Goal: Transaction & Acquisition: Download file/media

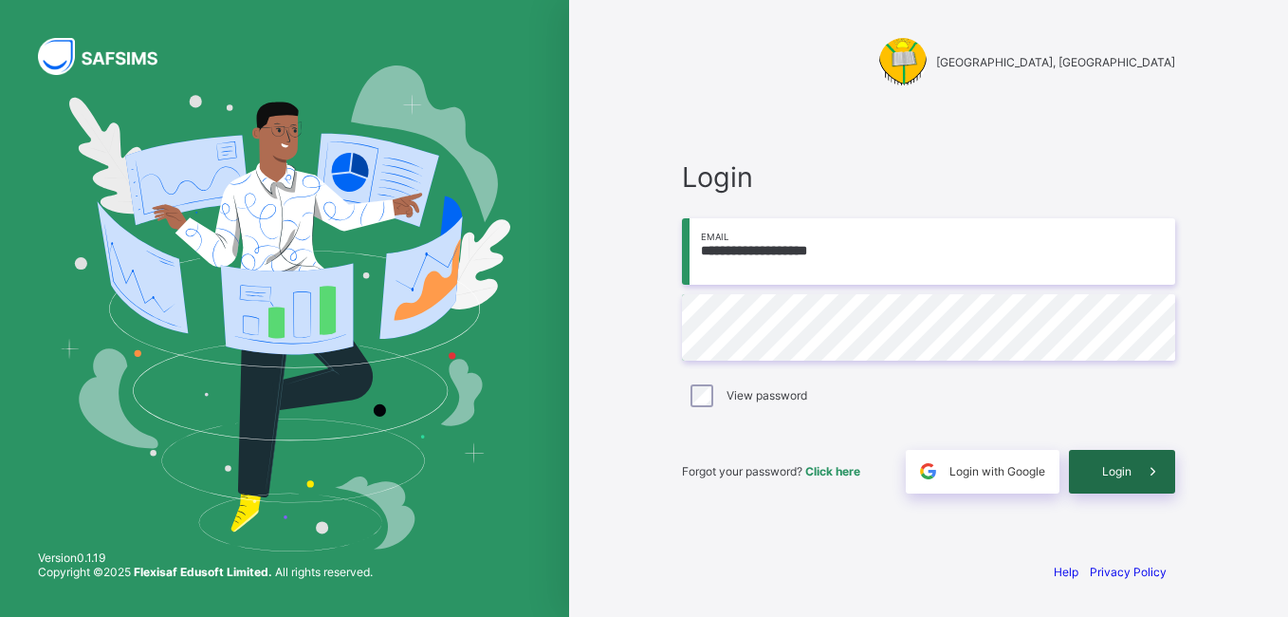
click at [1129, 468] on span "Login" at bounding box center [1116, 471] width 29 height 14
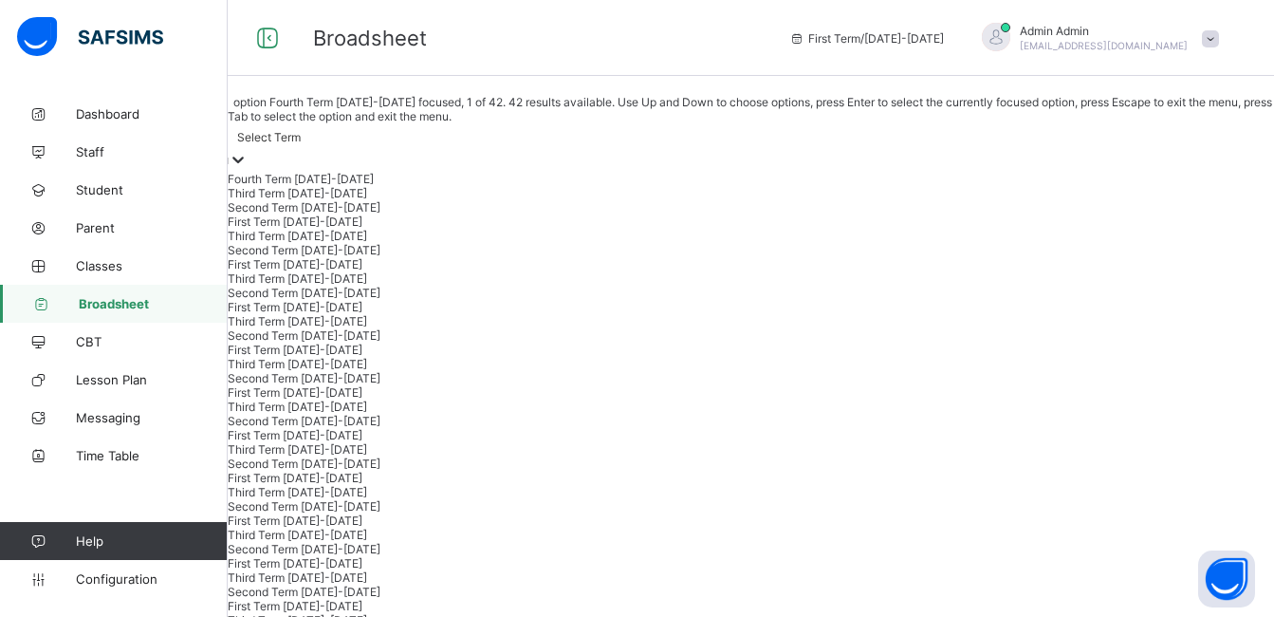
click at [248, 150] on icon at bounding box center [238, 159] width 19 height 19
click at [378, 200] on div "Third Term 2025-2026" at bounding box center [751, 193] width 1046 height 14
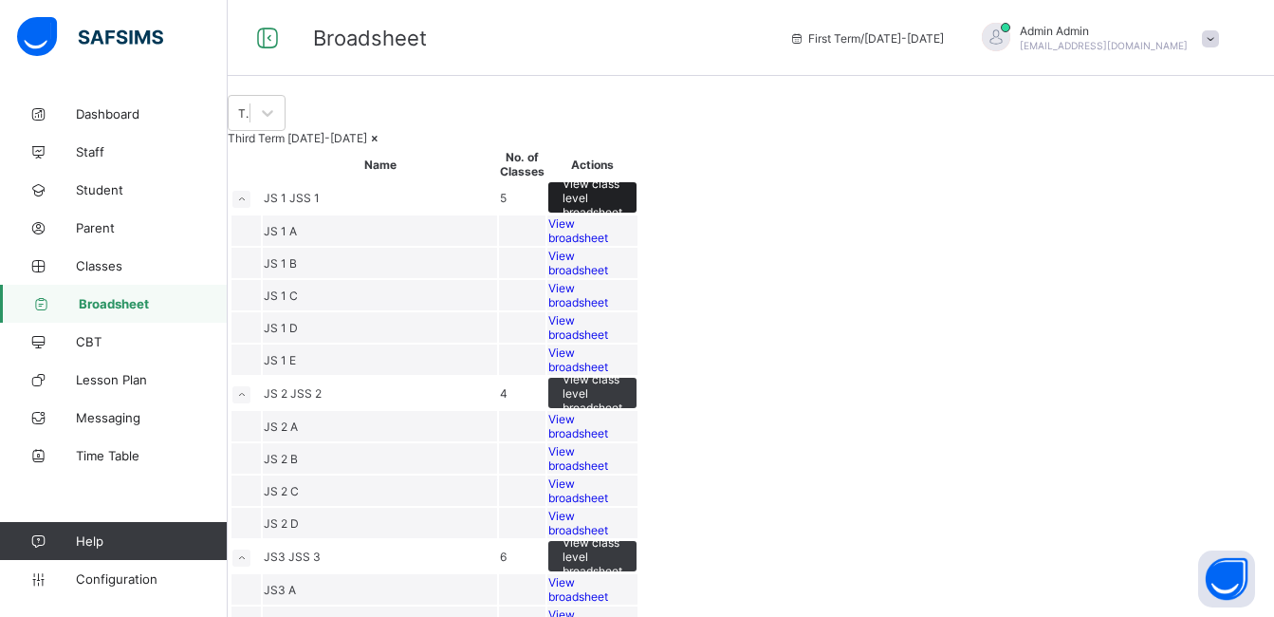
click at [622, 219] on span "View class level broadsheet" at bounding box center [593, 197] width 60 height 43
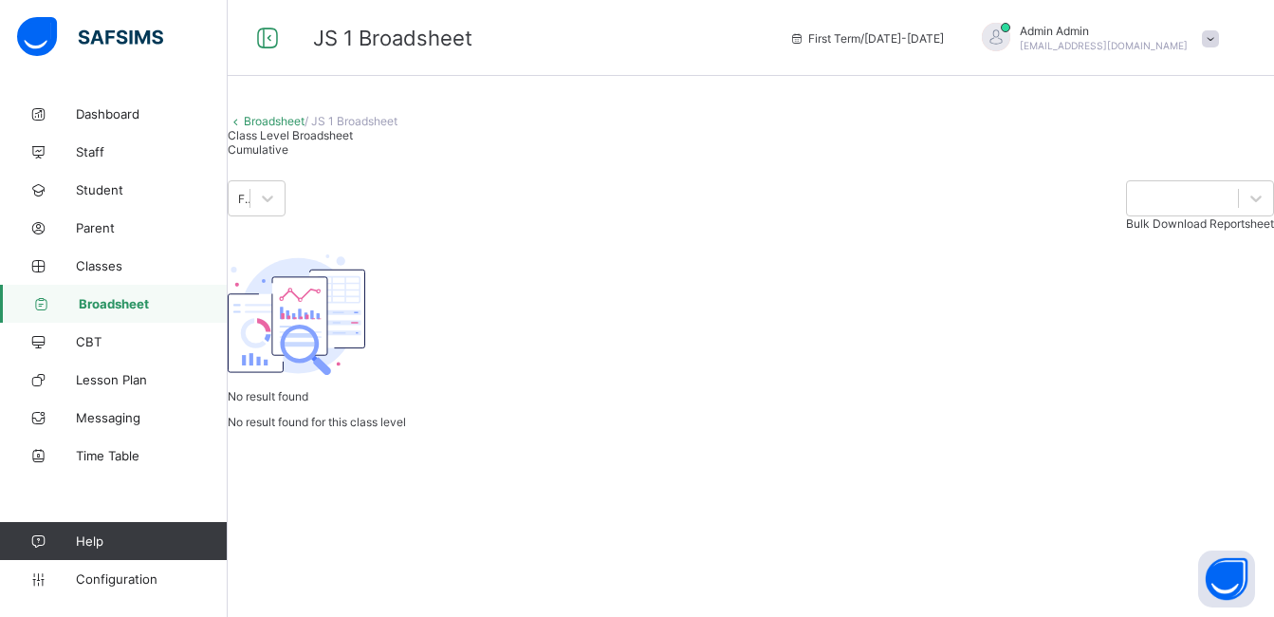
click at [288, 157] on span "Cumulative" at bounding box center [258, 149] width 61 height 14
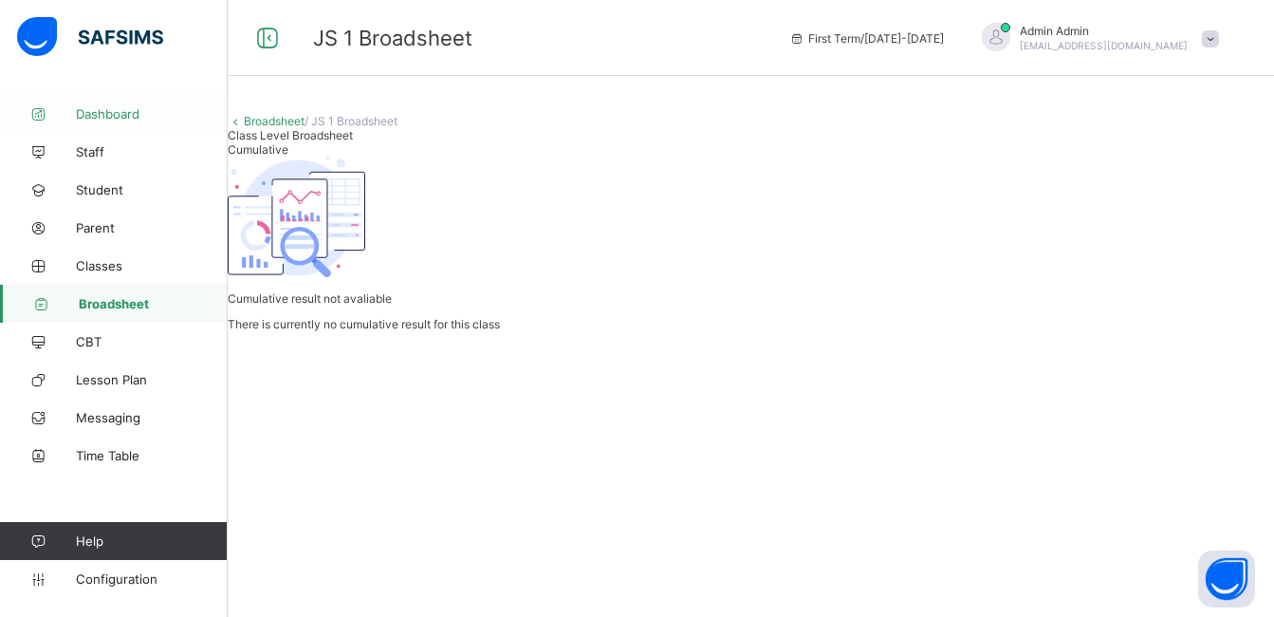
click at [118, 116] on span "Dashboard" at bounding box center [152, 113] width 152 height 15
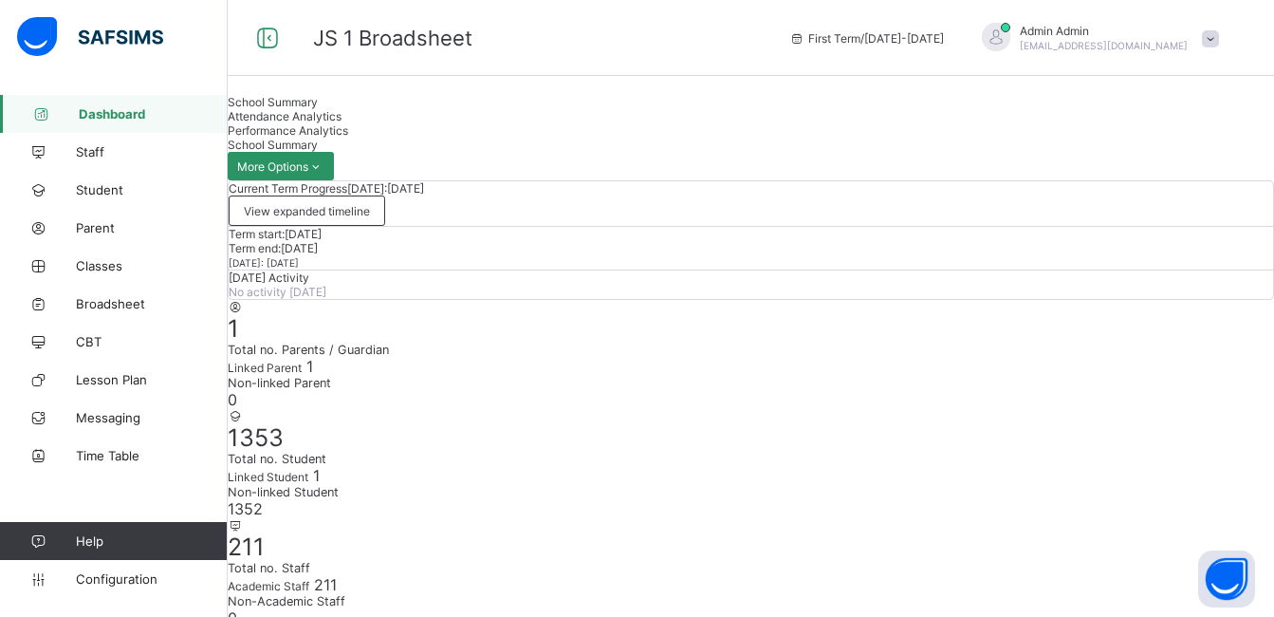
click at [125, 581] on span "Configuration" at bounding box center [151, 578] width 151 height 15
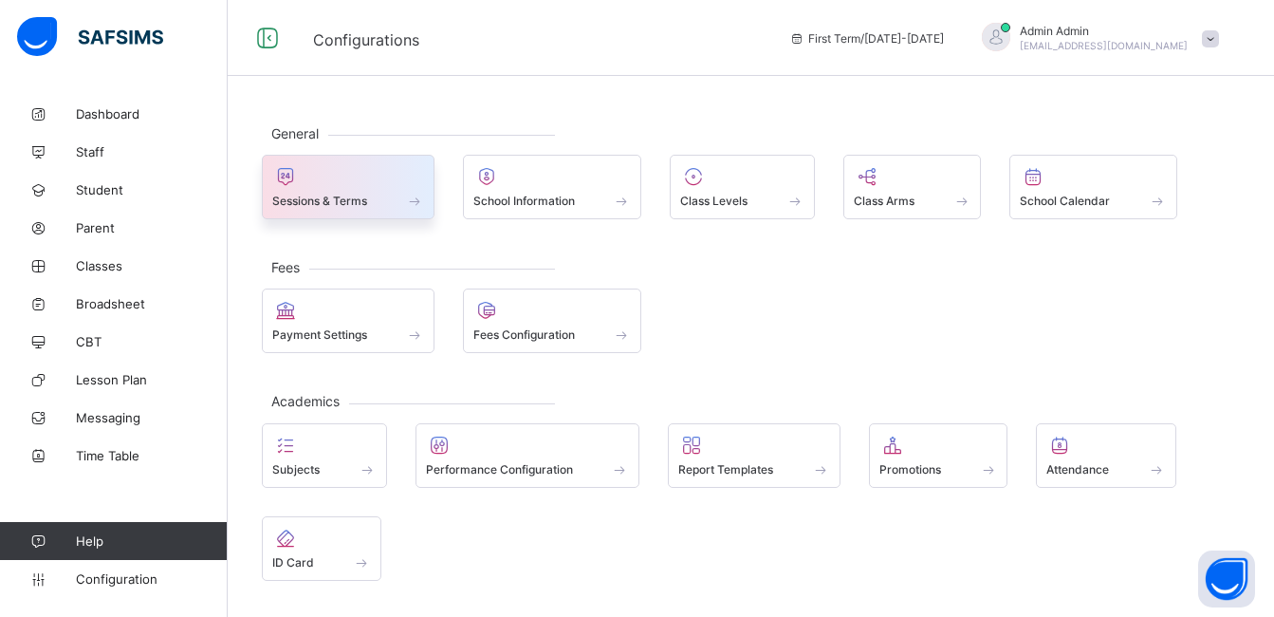
click at [408, 198] on span at bounding box center [414, 201] width 19 height 16
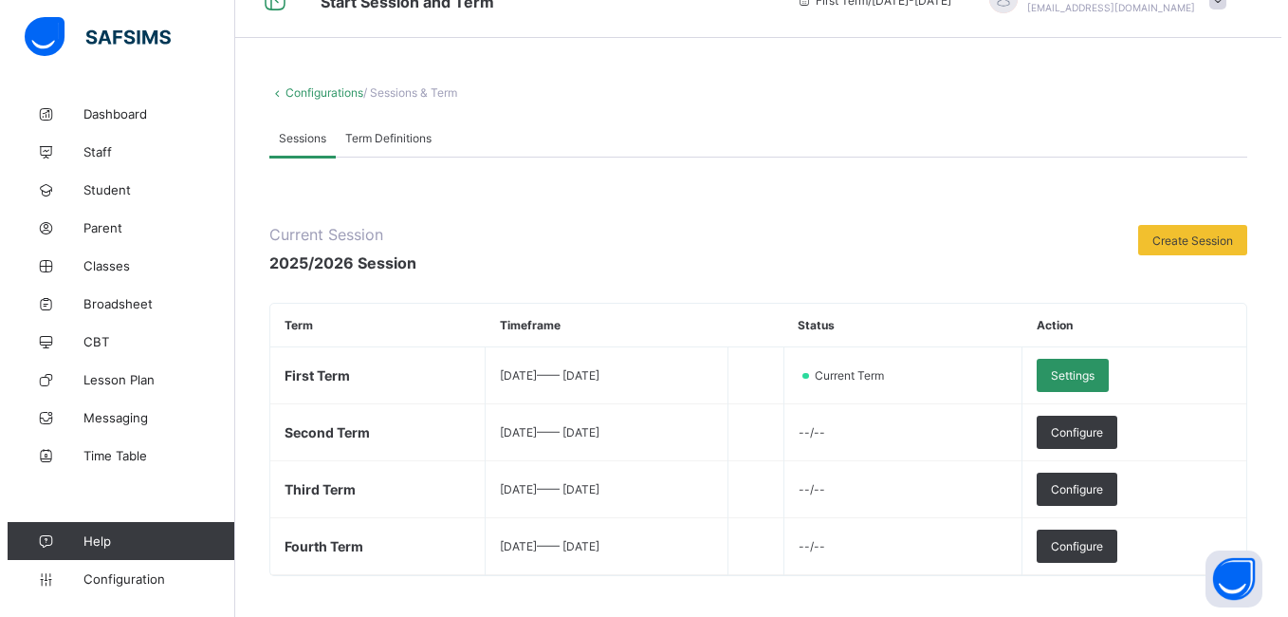
scroll to position [76, 0]
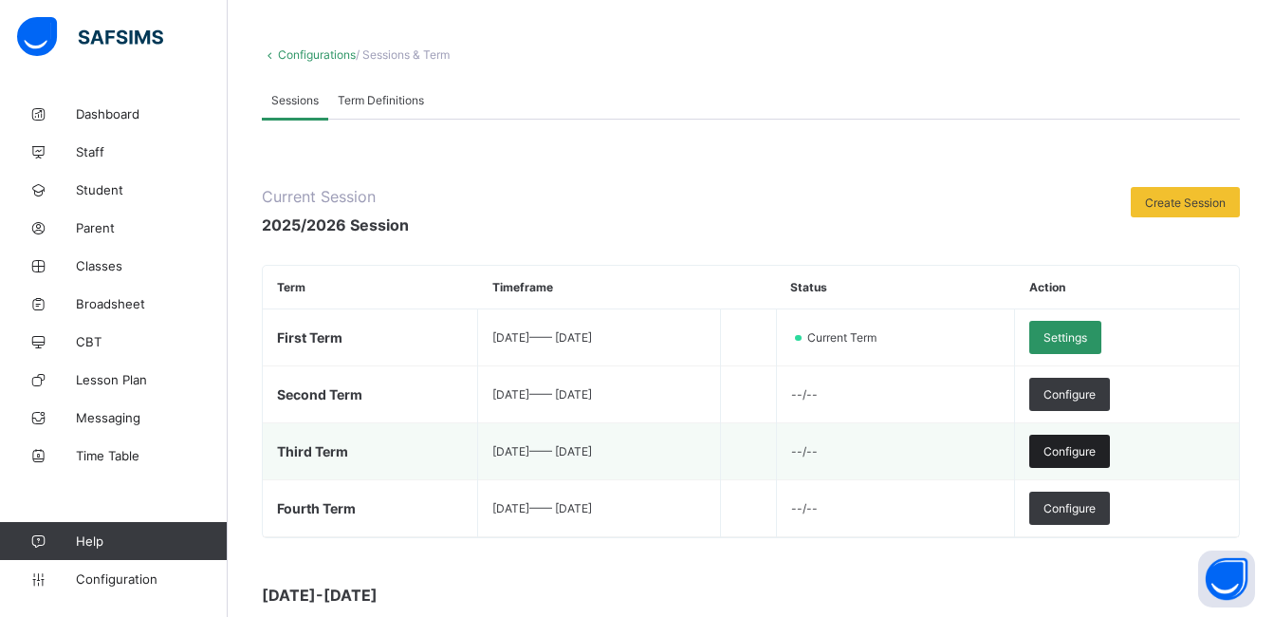
click at [1110, 459] on div "Configure" at bounding box center [1069, 450] width 81 height 33
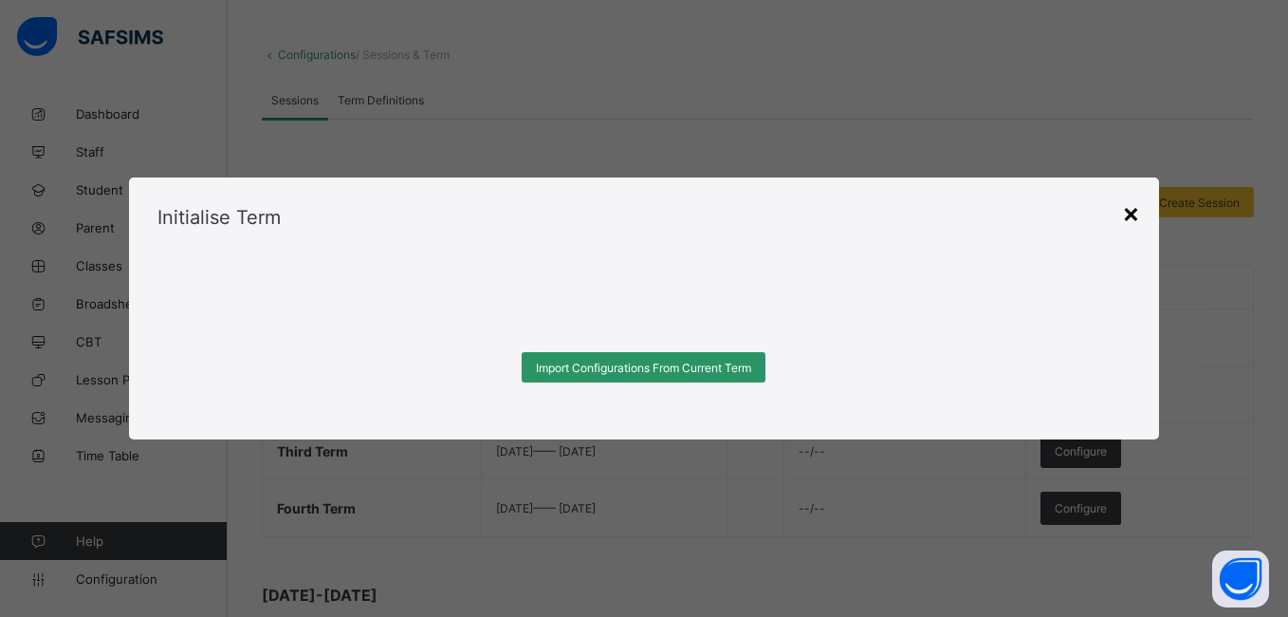
click at [1134, 212] on div "×" at bounding box center [1131, 212] width 18 height 32
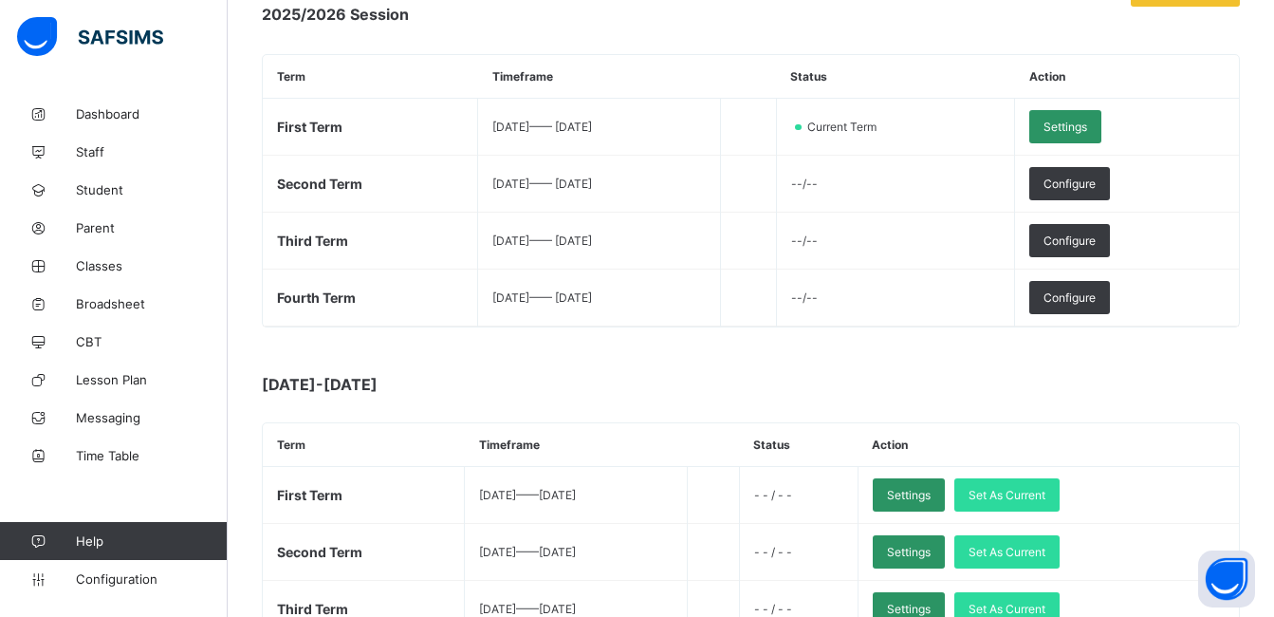
scroll to position [304, 0]
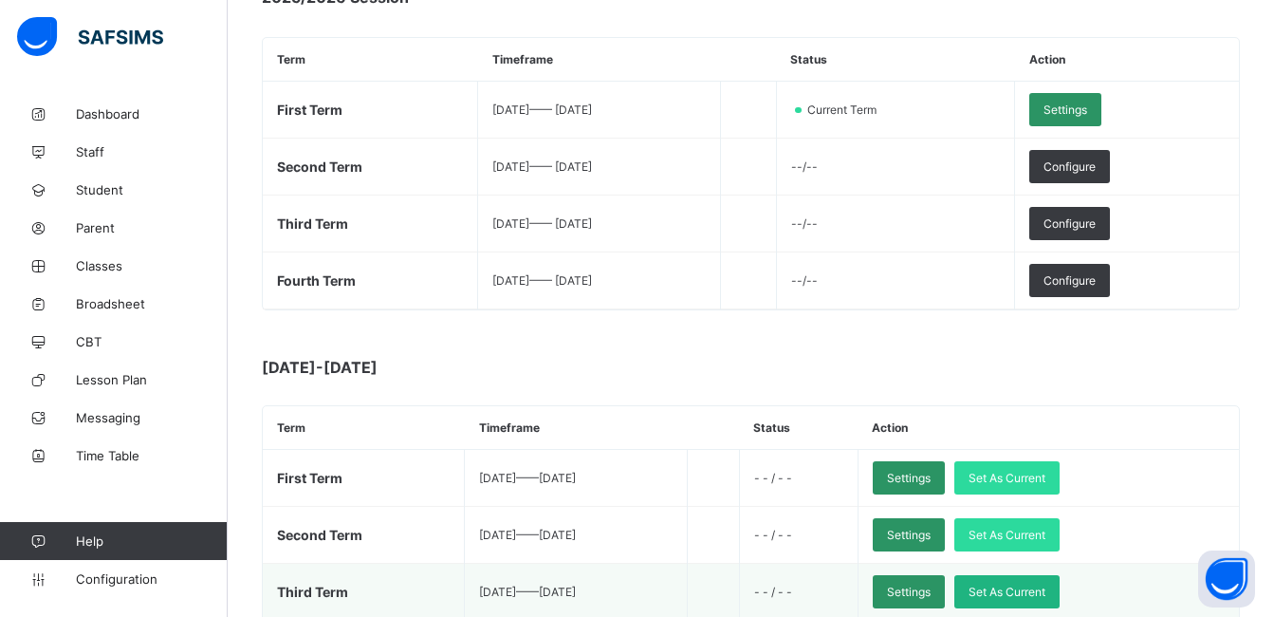
click at [1045, 594] on span "Set As Current" at bounding box center [1006, 591] width 77 height 14
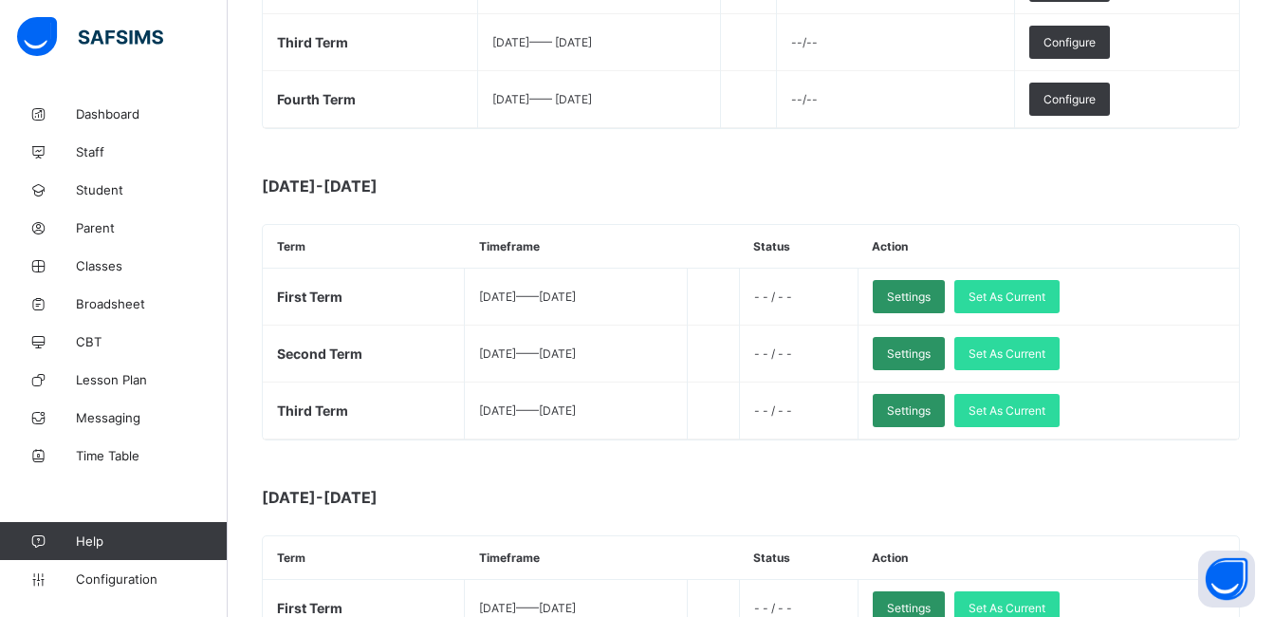
scroll to position [493, 0]
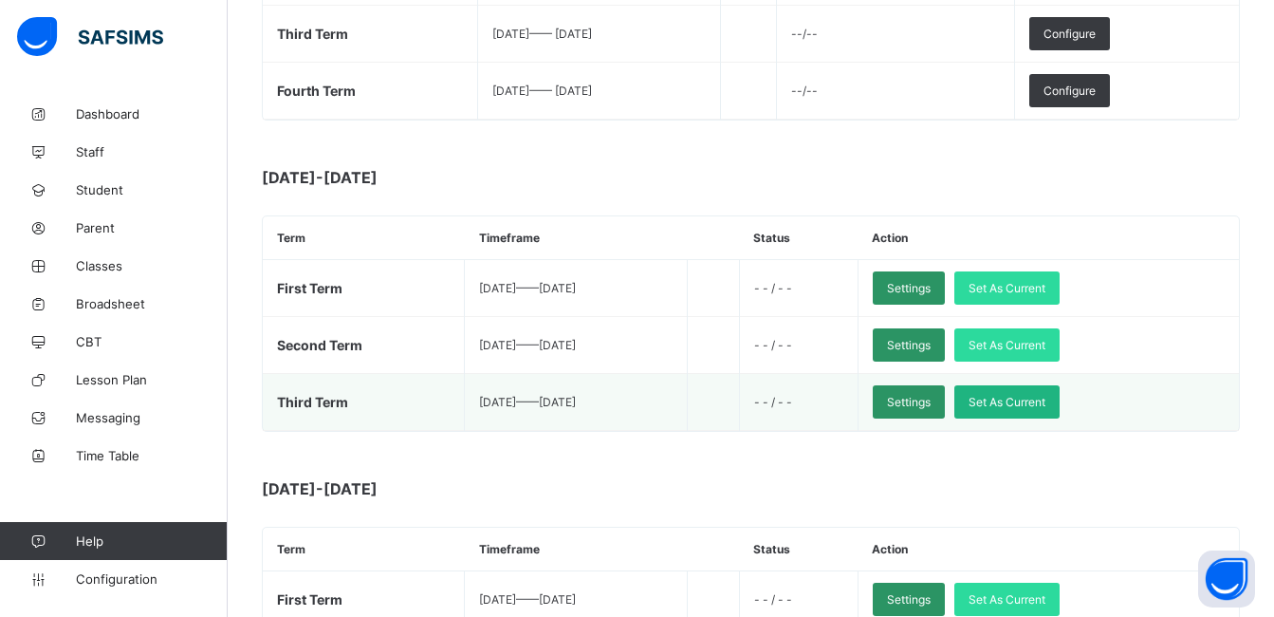
click at [1045, 405] on span "Set As Current" at bounding box center [1006, 402] width 77 height 14
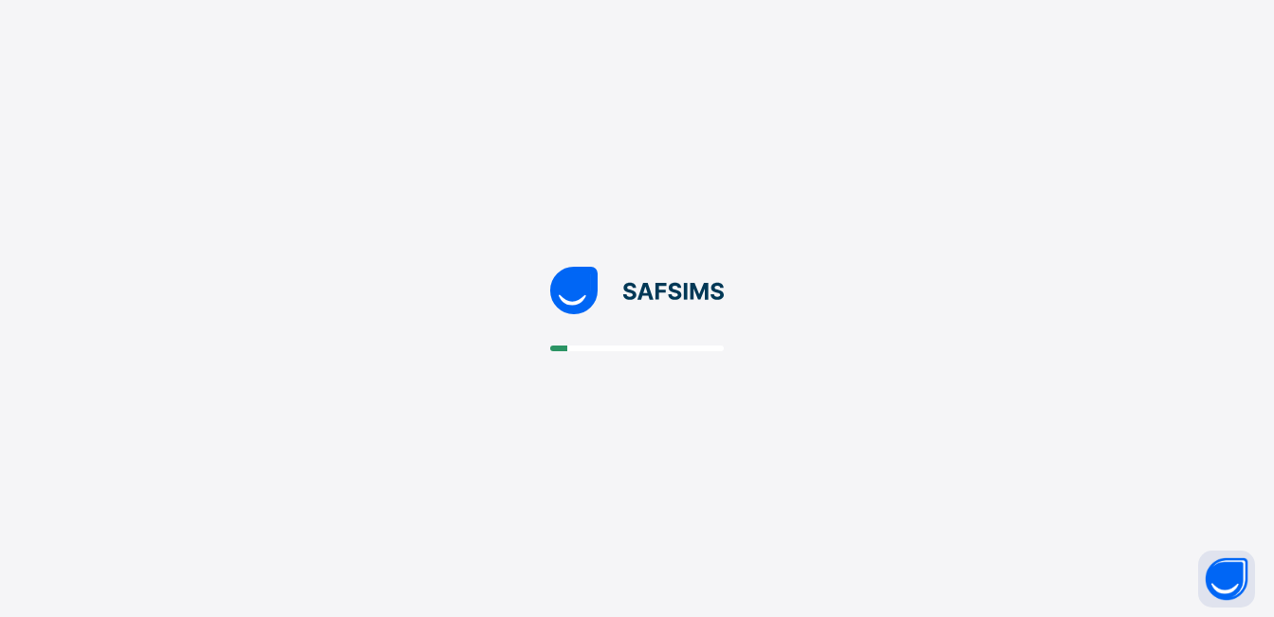
scroll to position [0, 0]
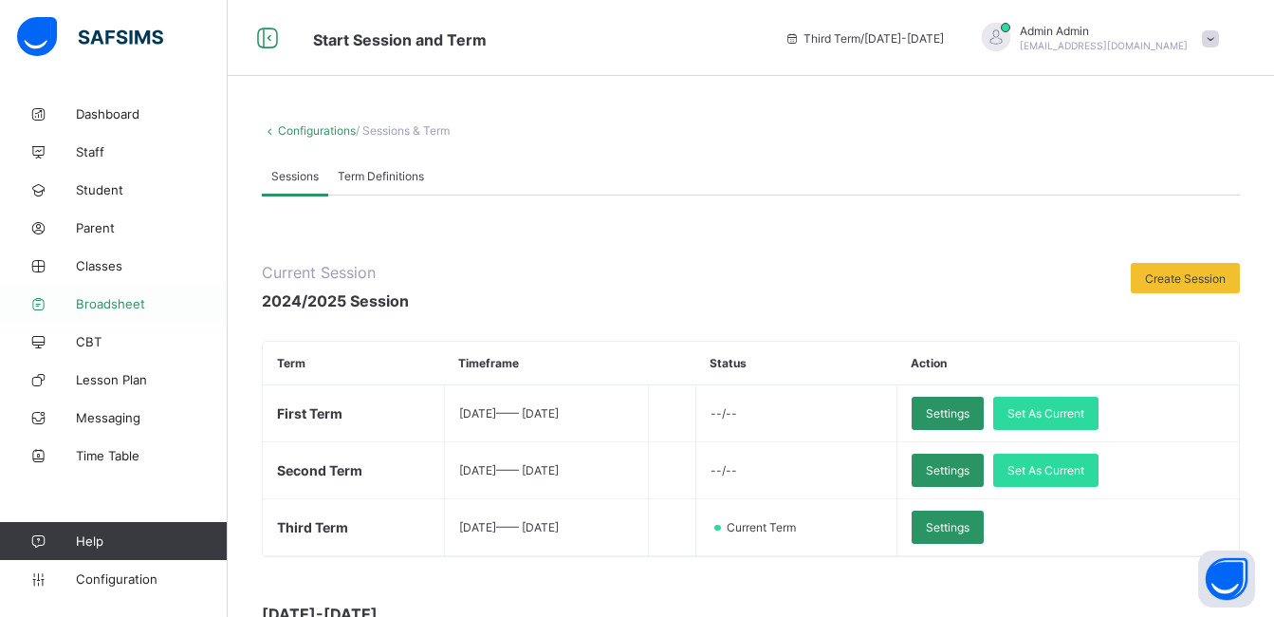
click at [101, 305] on span "Broadsheet" at bounding box center [152, 303] width 152 height 15
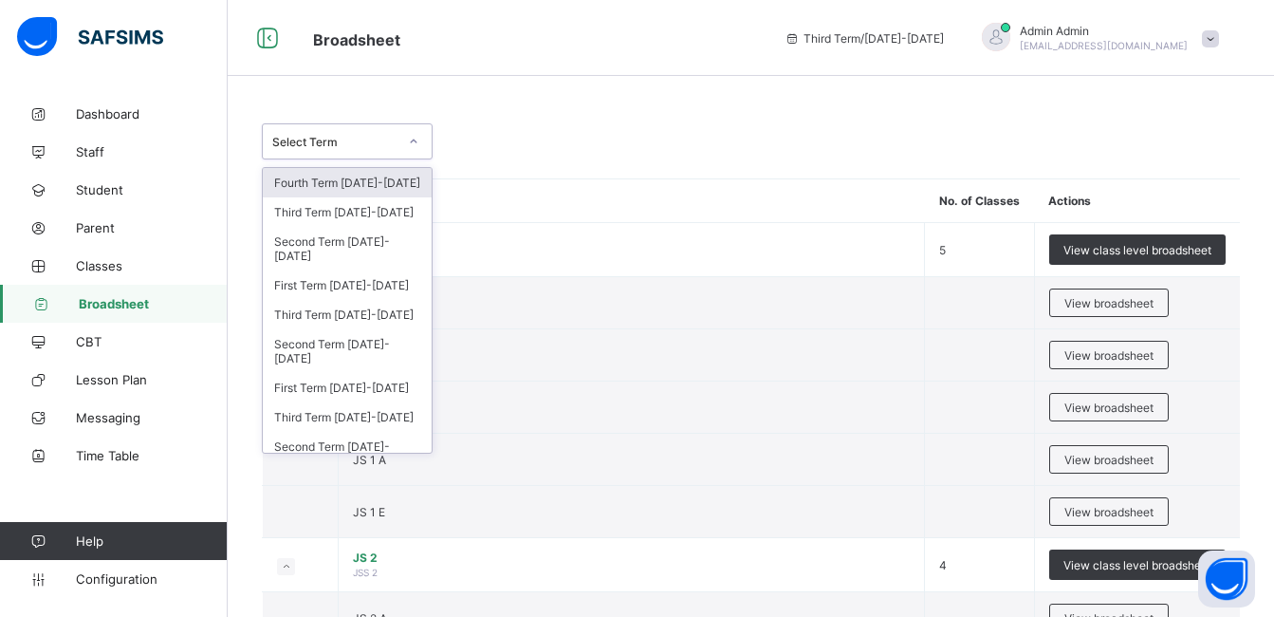
click at [416, 141] on icon at bounding box center [413, 141] width 11 height 19
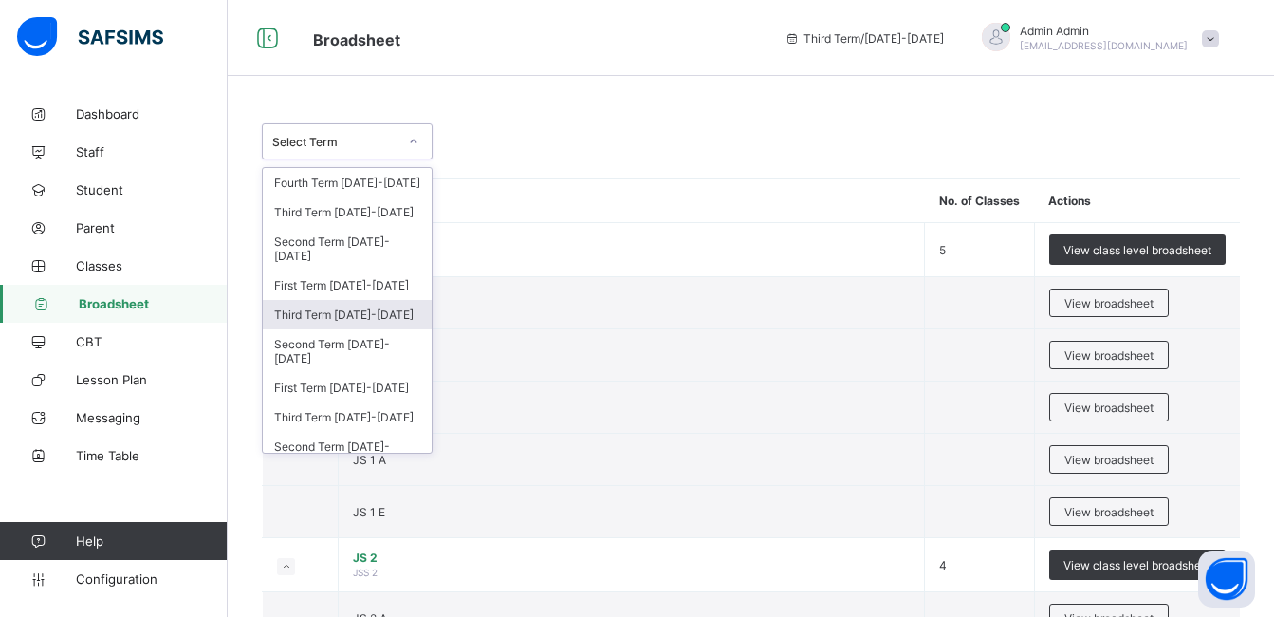
click at [350, 321] on div "Third Term 2024-2025" at bounding box center [347, 314] width 169 height 29
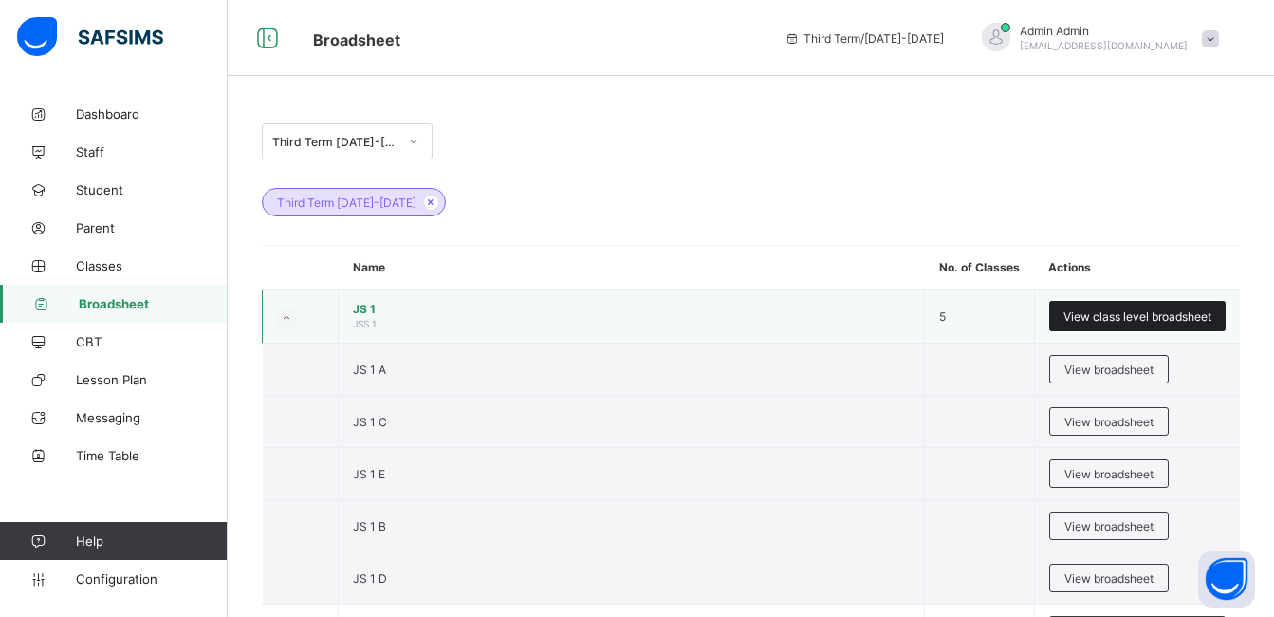
click at [1119, 316] on span "View class level broadsheet" at bounding box center [1137, 316] width 148 height 14
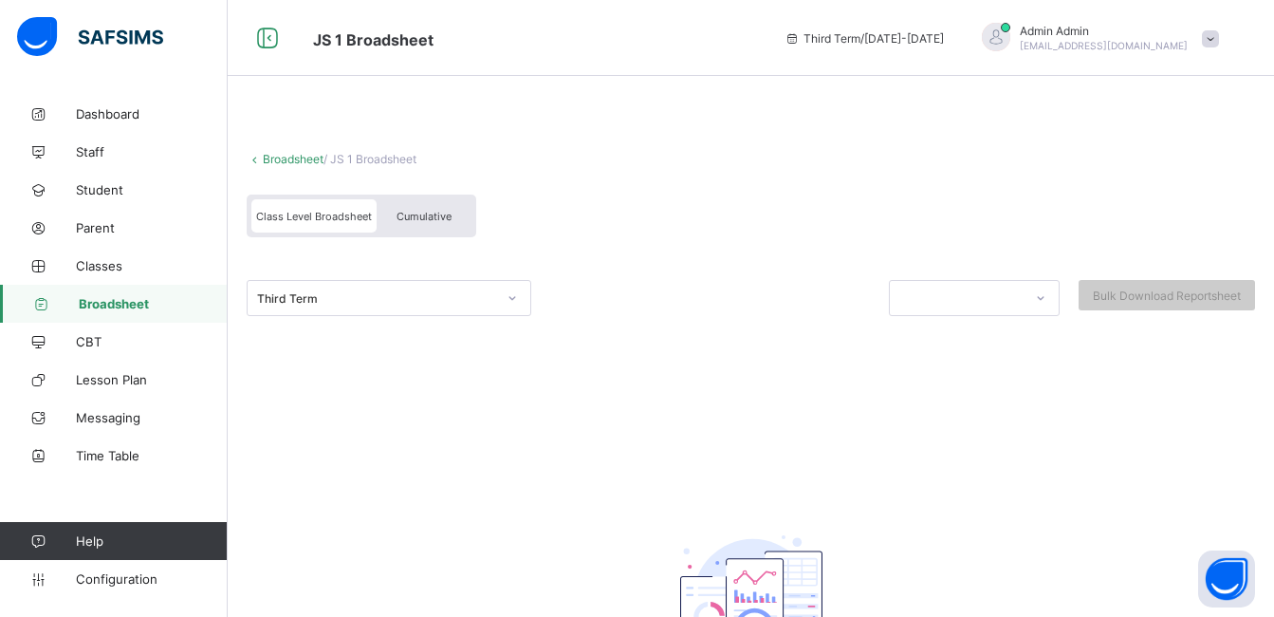
click at [427, 215] on span "Cumulative" at bounding box center [424, 216] width 55 height 13
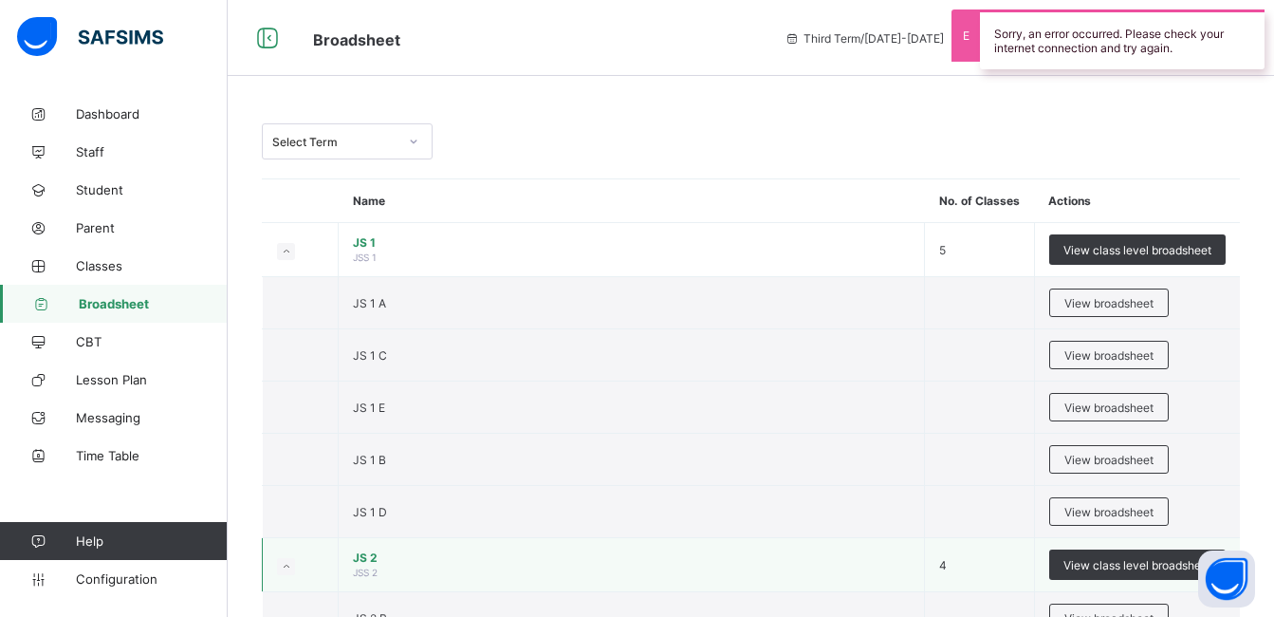
click at [367, 553] on span "JS 2" at bounding box center [631, 557] width 557 height 14
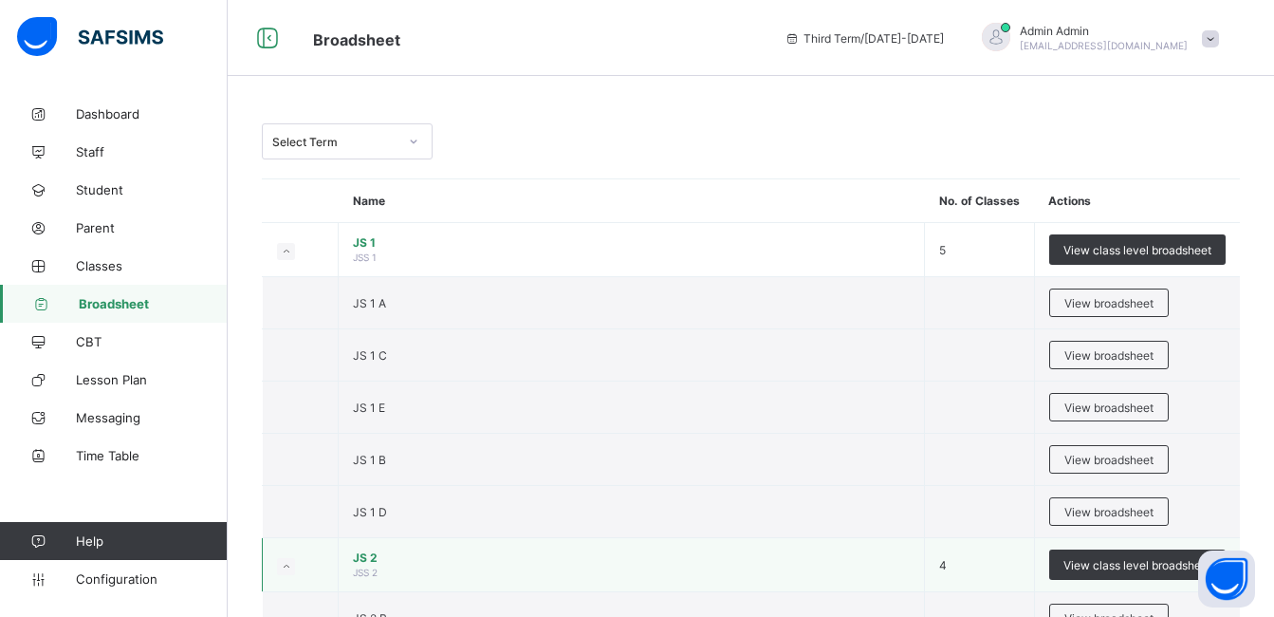
click at [372, 563] on span "JS 2" at bounding box center [631, 557] width 557 height 14
click at [1128, 573] on div "View class level broadsheet" at bounding box center [1137, 564] width 176 height 30
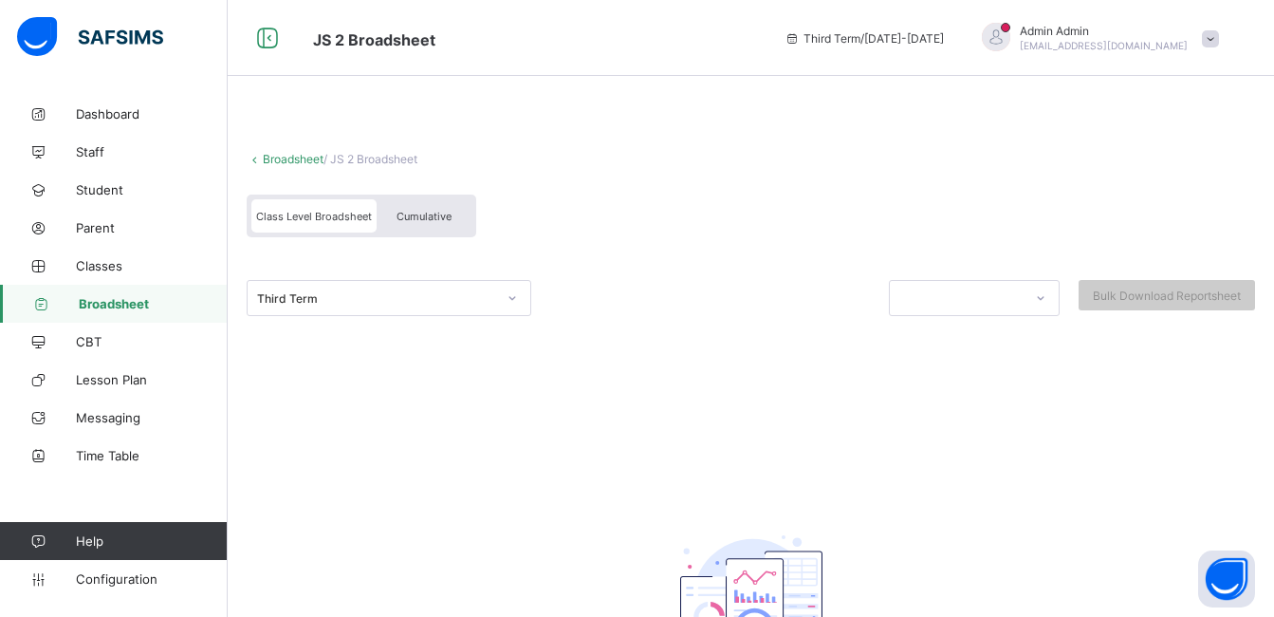
click at [433, 209] on div "Cumulative" at bounding box center [424, 215] width 95 height 33
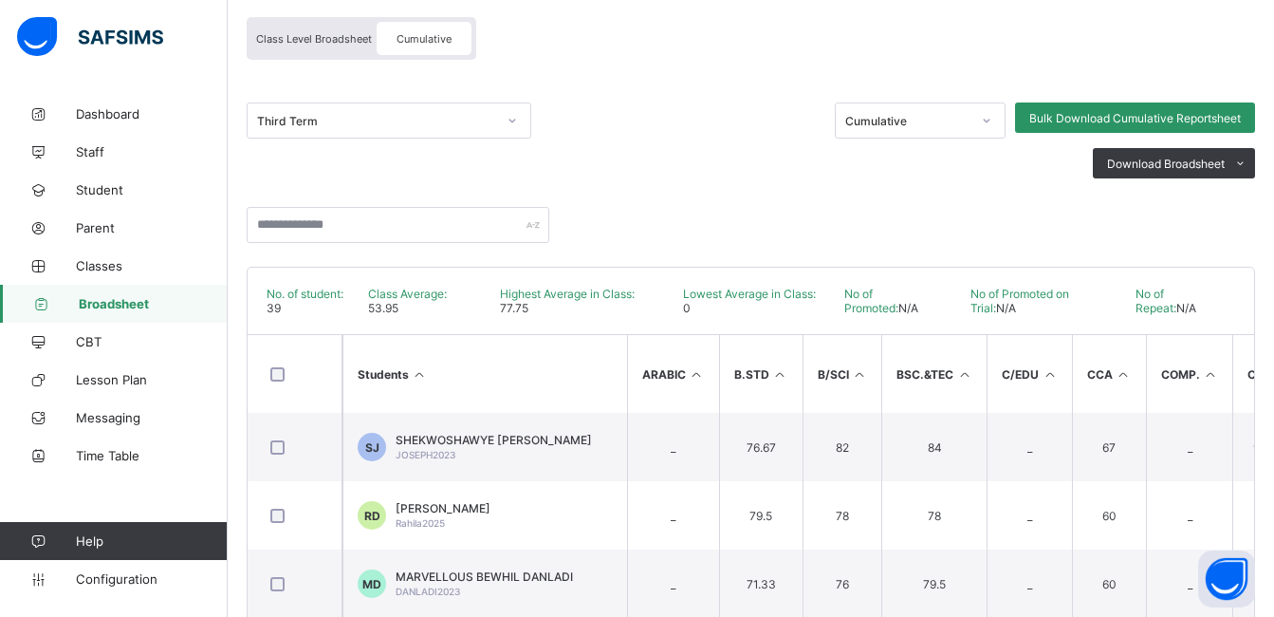
scroll to position [215, 0]
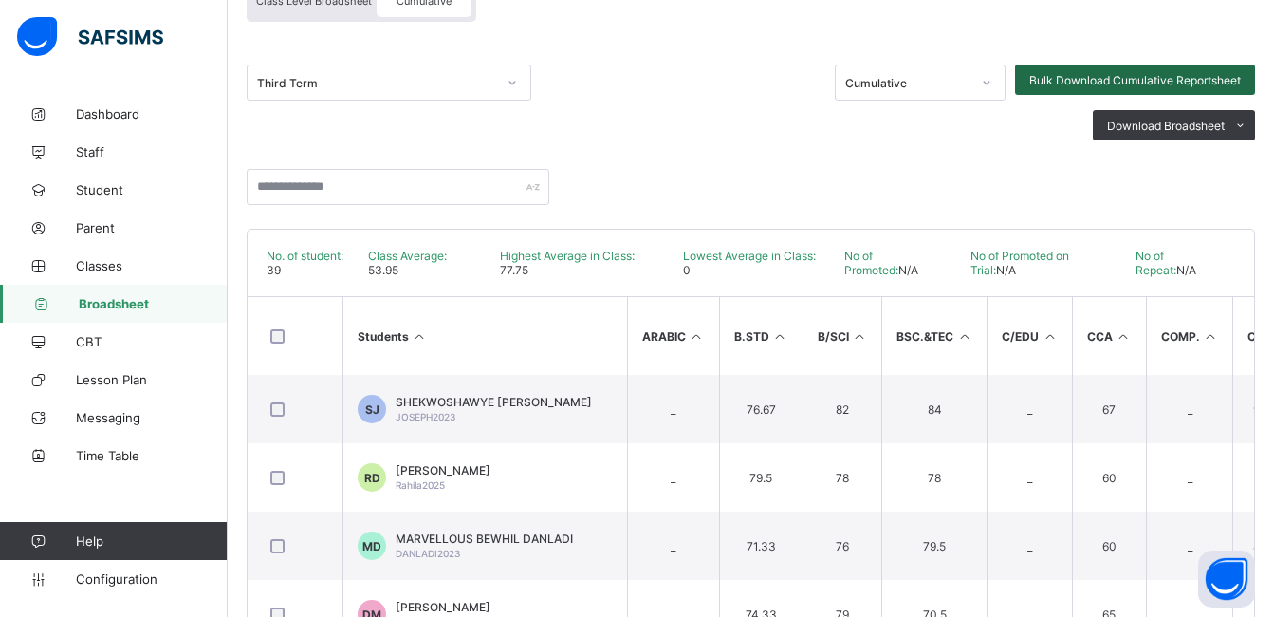
click at [1156, 75] on span "Bulk Download Cumulative Reportsheet" at bounding box center [1135, 80] width 212 height 14
click at [269, 332] on div at bounding box center [295, 336] width 56 height 14
click at [1198, 81] on span "Bulk Download Cumulative Reportsheet" at bounding box center [1135, 80] width 212 height 14
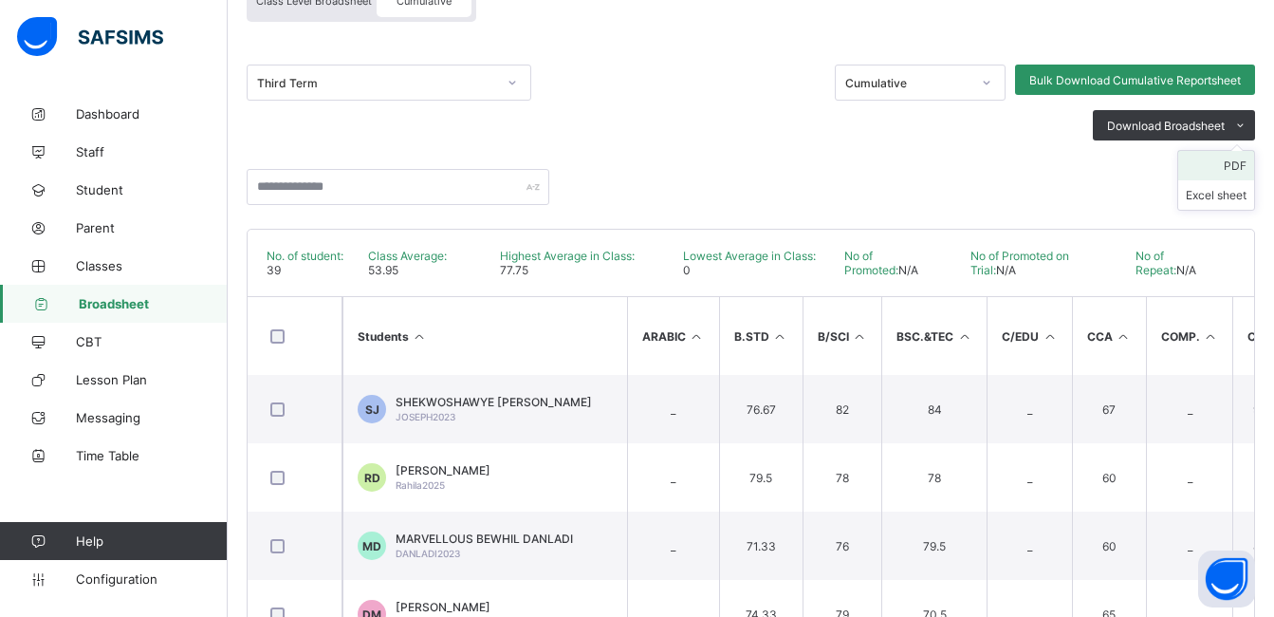
click at [1252, 165] on li "PDF" at bounding box center [1216, 165] width 76 height 29
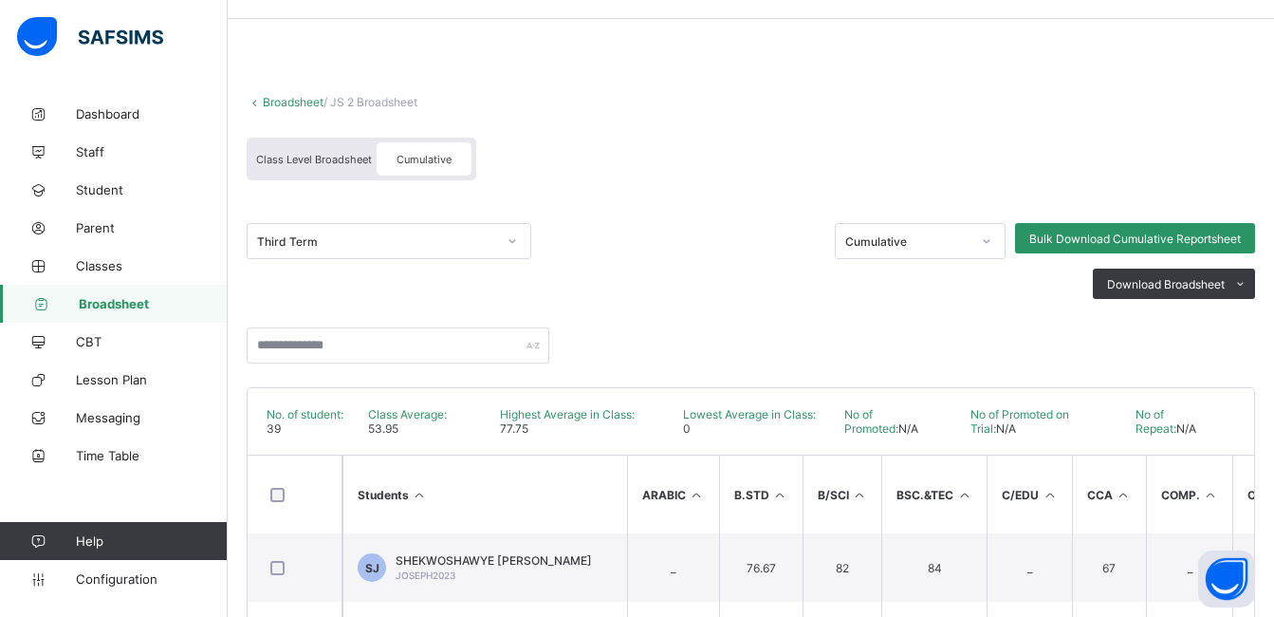
scroll to position [0, 0]
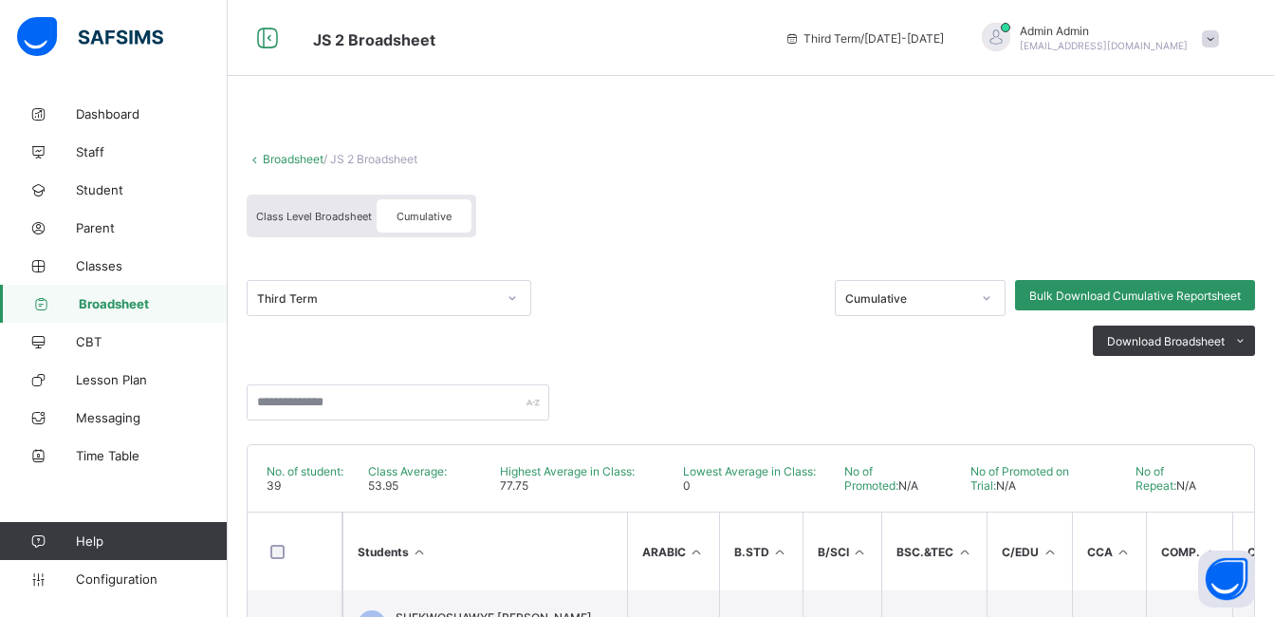
click at [100, 299] on span "Broadsheet" at bounding box center [153, 303] width 149 height 15
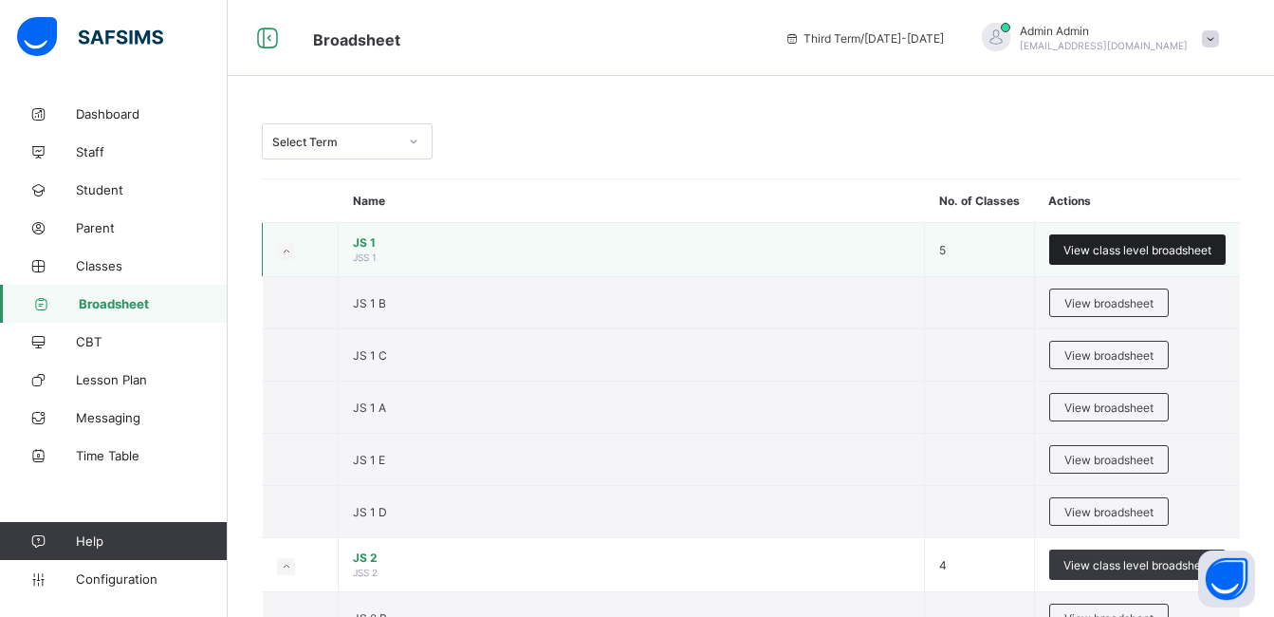
click at [1141, 249] on span "View class level broadsheet" at bounding box center [1137, 250] width 148 height 14
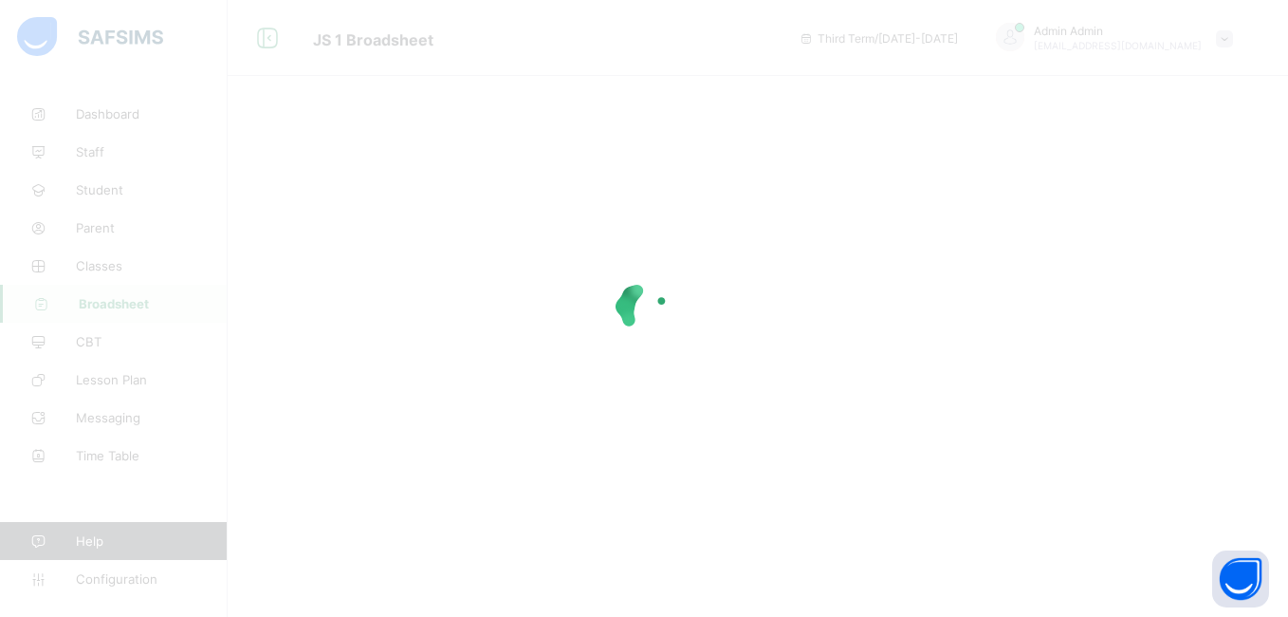
click at [1251, 392] on div at bounding box center [644, 308] width 1288 height 617
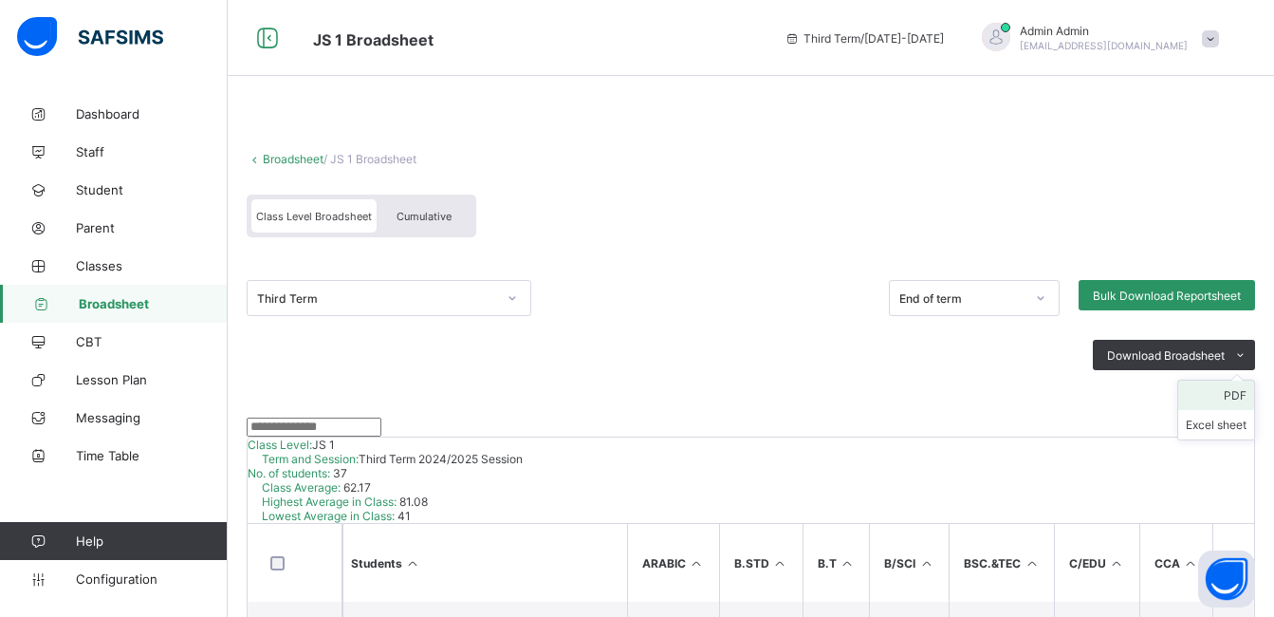
click at [1248, 394] on li "PDF" at bounding box center [1216, 394] width 76 height 29
click at [1247, 397] on li "PDF" at bounding box center [1216, 394] width 76 height 29
click at [422, 225] on div "Cumulative" at bounding box center [424, 215] width 95 height 33
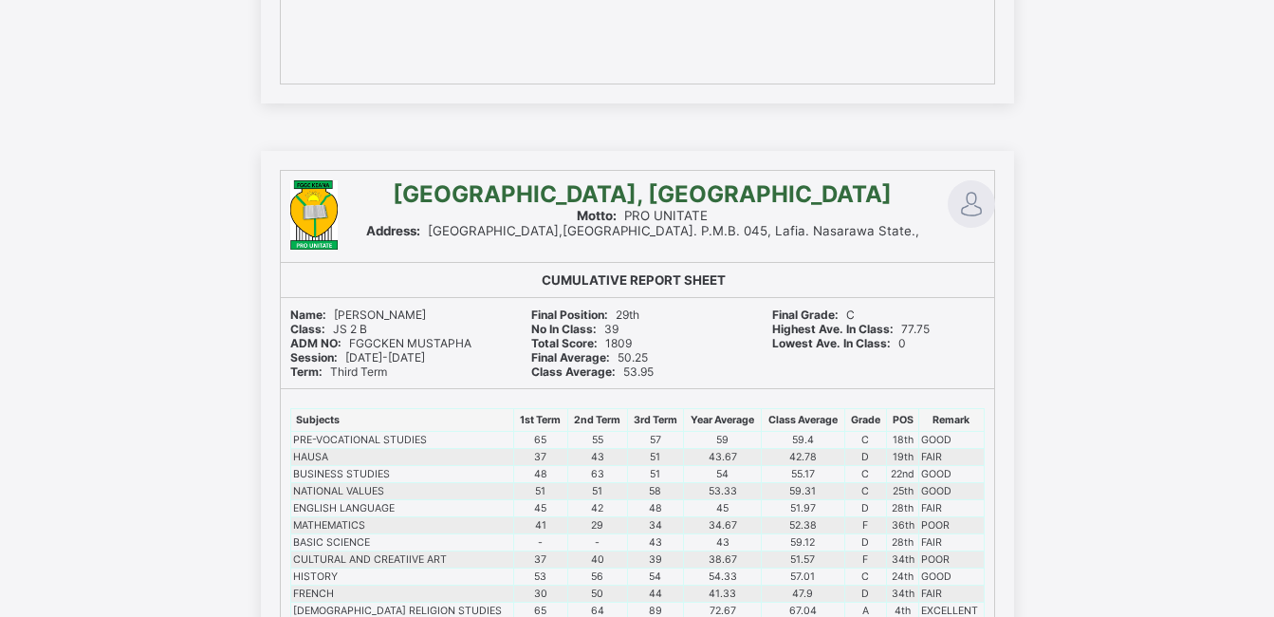
scroll to position [1138, 0]
